Goal: Task Accomplishment & Management: Use online tool/utility

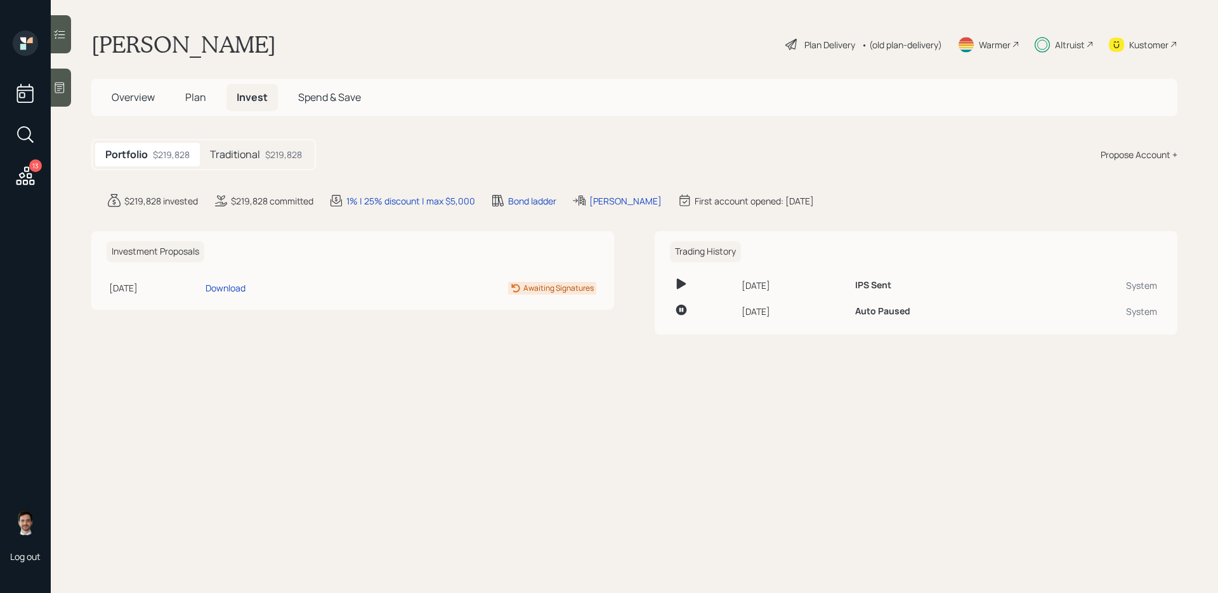
click at [238, 153] on h5 "Traditional" at bounding box center [235, 154] width 50 height 12
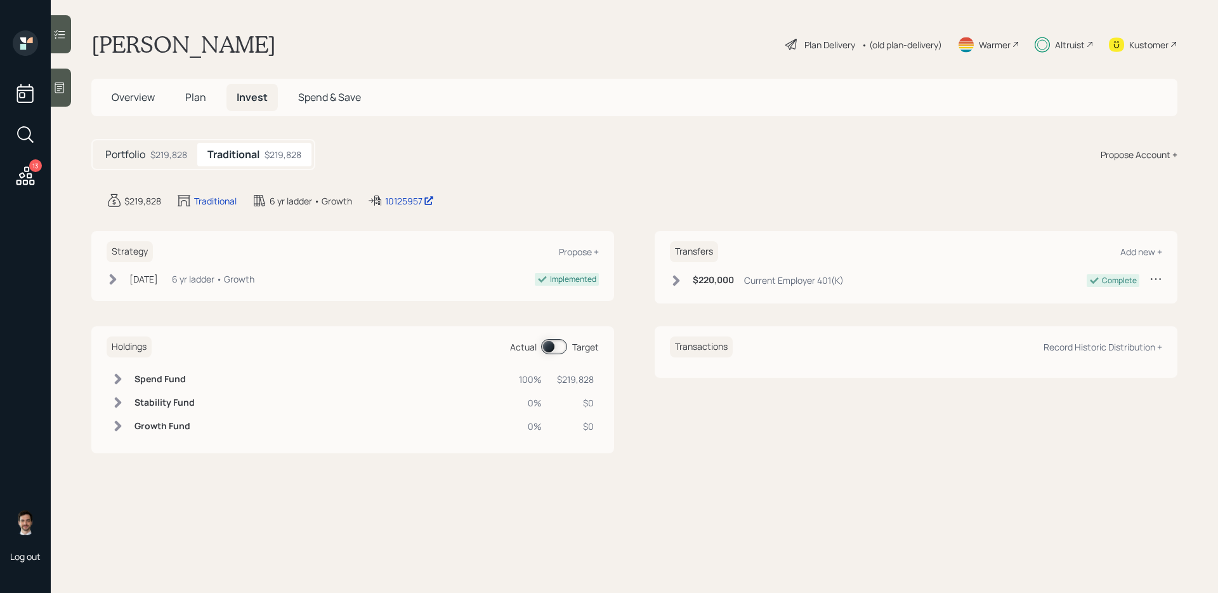
click at [142, 146] on div "Portfolio $219,828" at bounding box center [146, 154] width 102 height 23
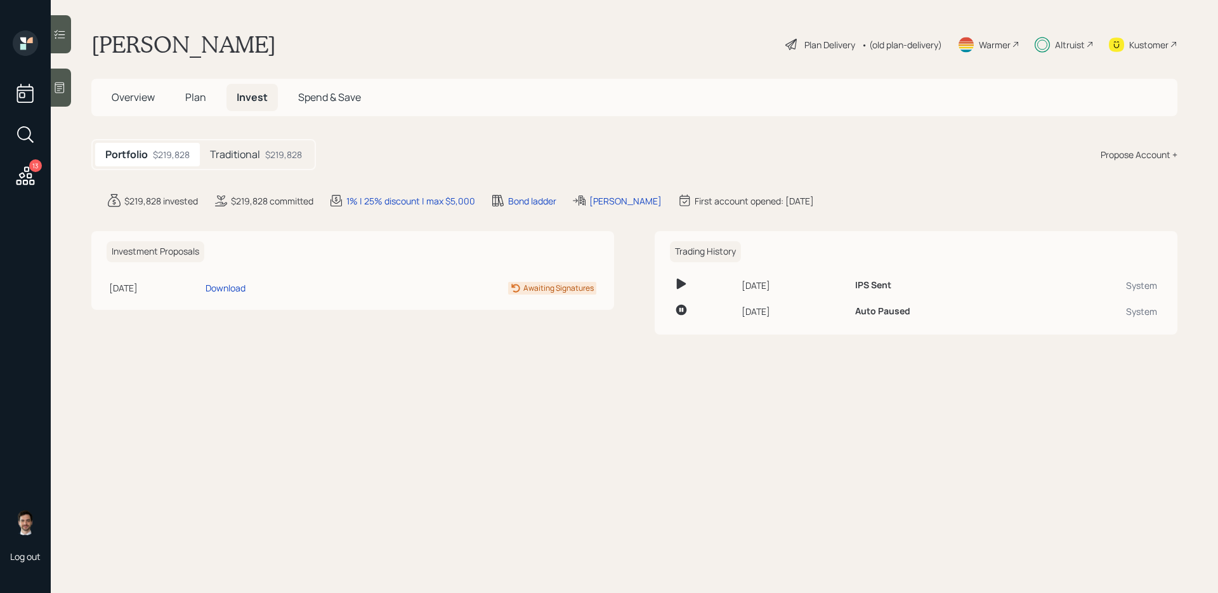
click at [30, 175] on icon at bounding box center [25, 175] width 23 height 23
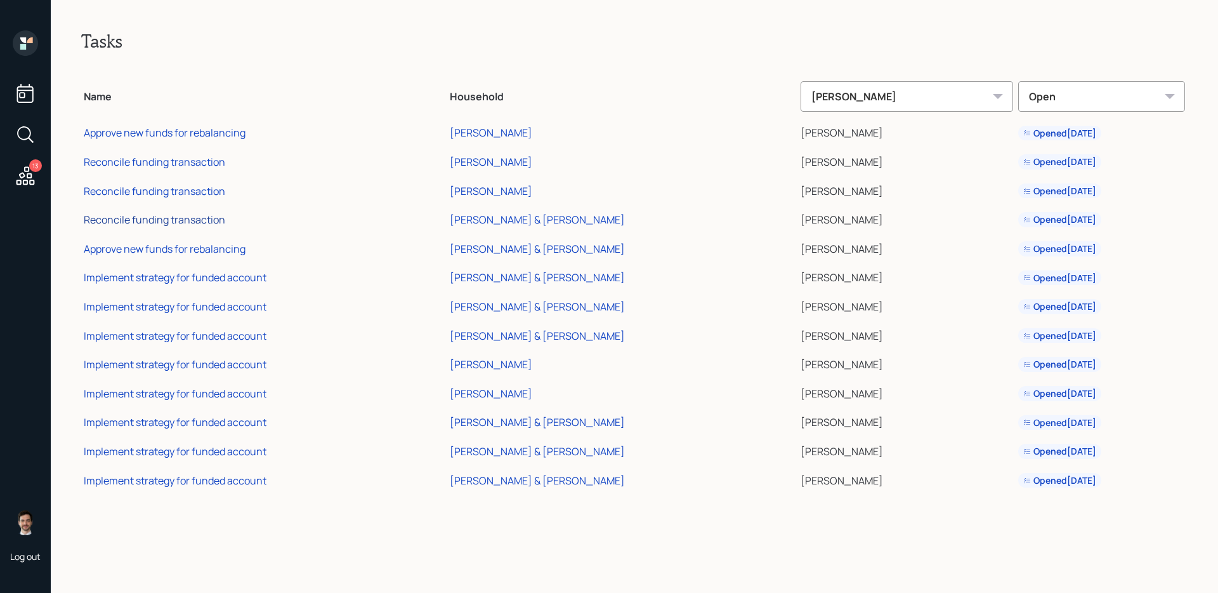
click at [173, 224] on div "Reconcile funding transaction" at bounding box center [154, 220] width 141 height 14
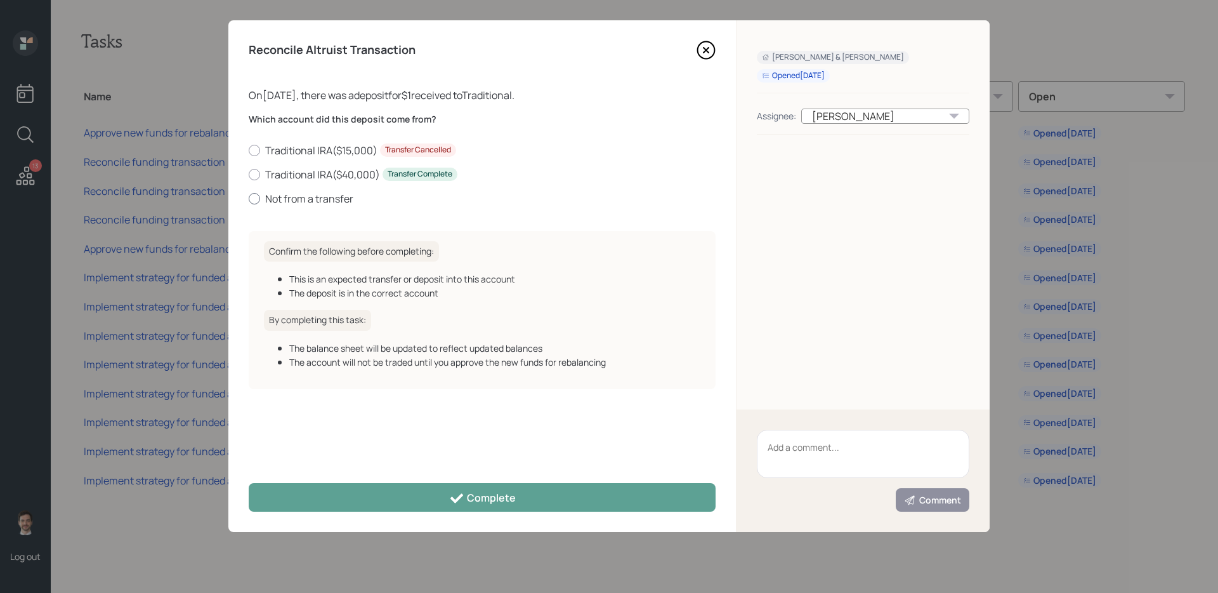
click at [282, 201] on label "Not from a transfer" at bounding box center [482, 199] width 467 height 14
click at [249, 199] on input "Not from a transfer" at bounding box center [248, 198] width 1 height 1
radio input "true"
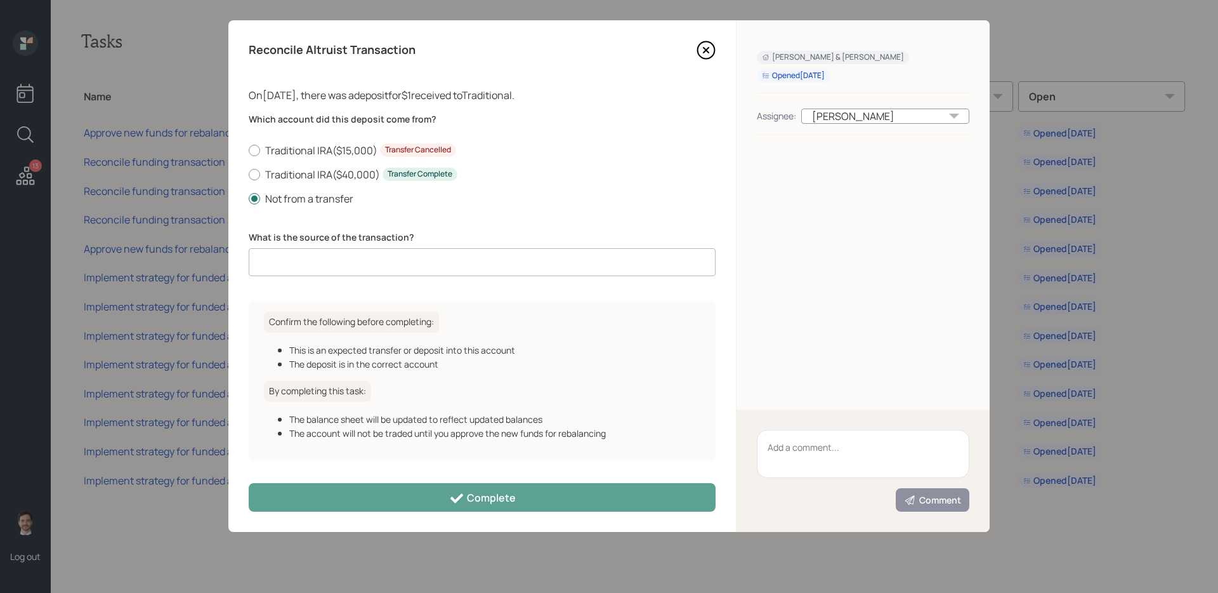
click at [337, 265] on input at bounding box center [482, 262] width 467 height 28
type input "Sweep"
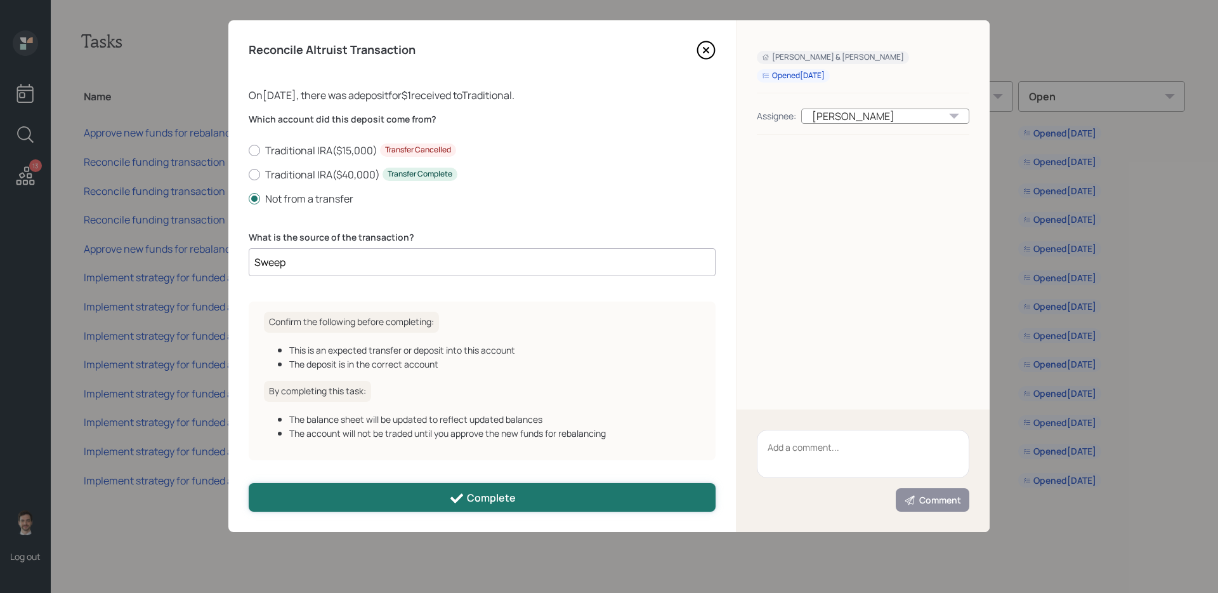
click at [366, 492] on button "Complete" at bounding box center [482, 497] width 467 height 29
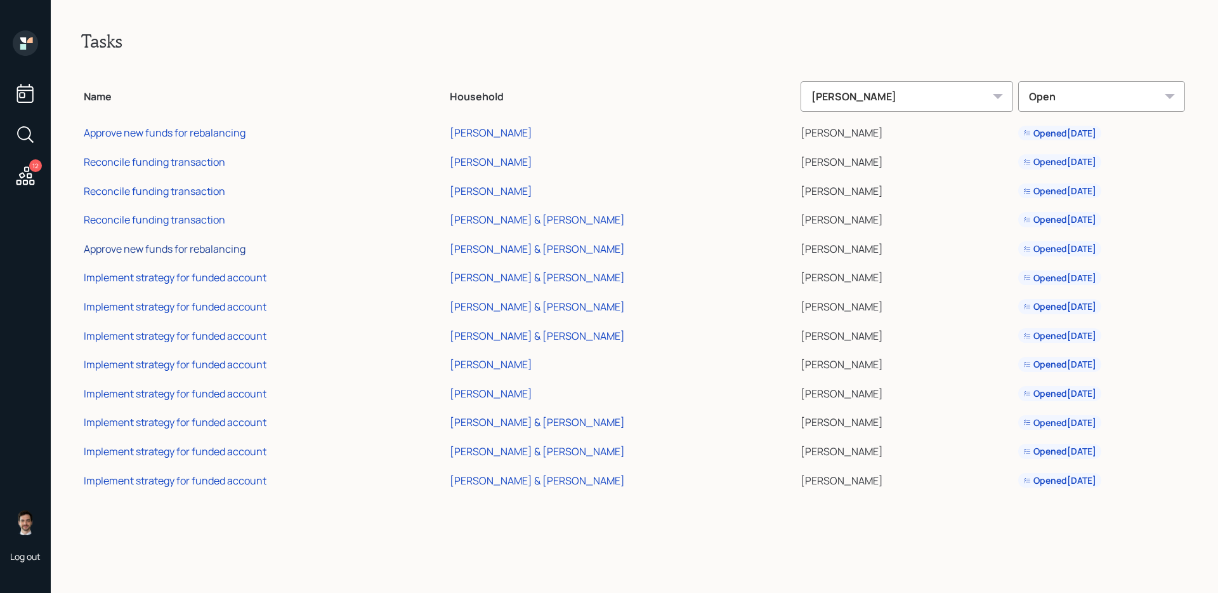
click at [223, 246] on div "Approve new funds for rebalancing" at bounding box center [165, 249] width 162 height 14
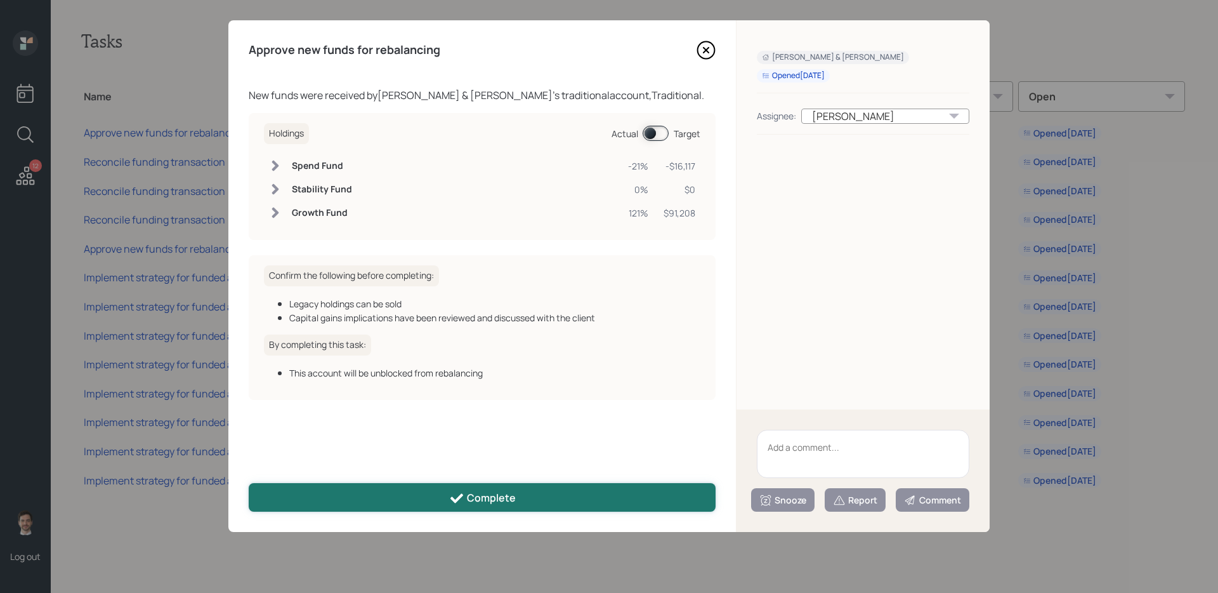
click at [403, 502] on button "Complete" at bounding box center [482, 497] width 467 height 29
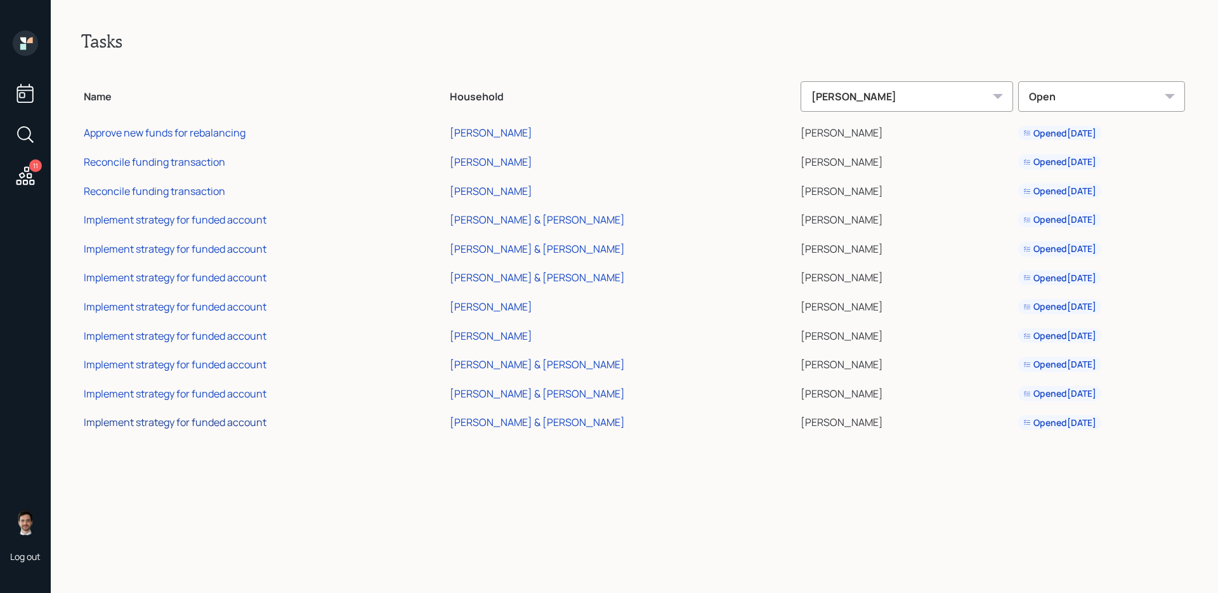
click at [244, 420] on div "Implement strategy for funded account" at bounding box center [175, 422] width 183 height 14
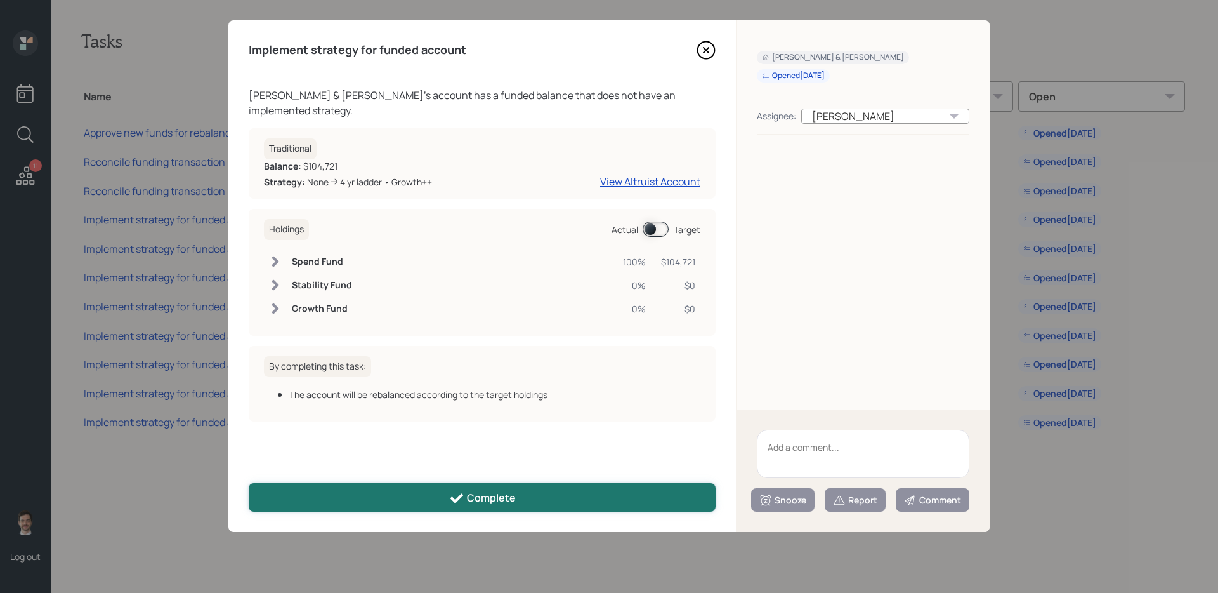
click at [456, 498] on icon at bounding box center [456, 497] width 15 height 15
